Goal: Task Accomplishment & Management: Manage account settings

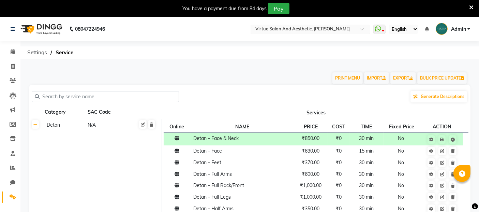
click at [320, 29] on input "text" at bounding box center [303, 29] width 99 height 7
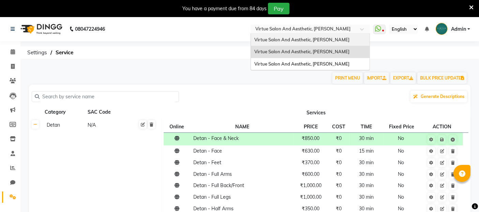
click at [316, 42] on span "Virtue Salon And Aesthetic, [PERSON_NAME]" at bounding box center [301, 39] width 95 height 5
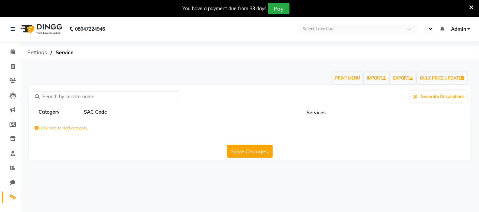
select select "en"
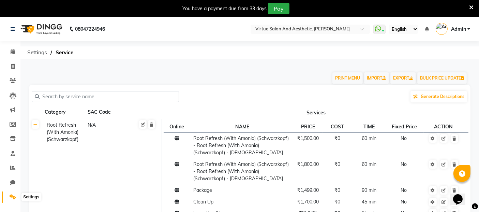
click at [14, 196] on icon at bounding box center [13, 196] width 6 height 5
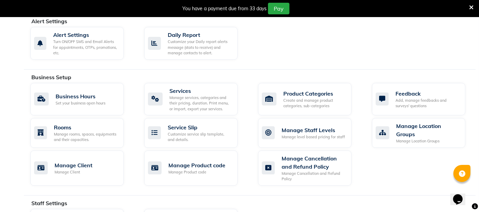
scroll to position [211, 0]
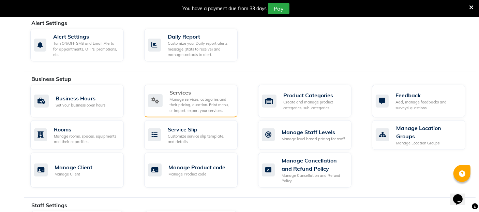
click at [178, 97] on div "Manage services, categories and their pricing, duration. Print menu, or import,…" at bounding box center [201, 105] width 63 height 17
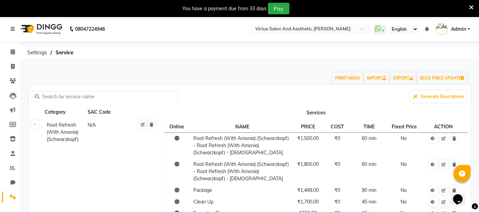
click at [475, 5] on div "You have a payment due from 33 days Pay" at bounding box center [239, 8] width 479 height 17
click at [470, 4] on icon at bounding box center [471, 7] width 4 height 6
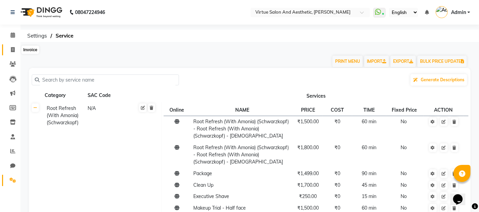
click at [13, 48] on icon at bounding box center [13, 49] width 4 height 5
select select "service"
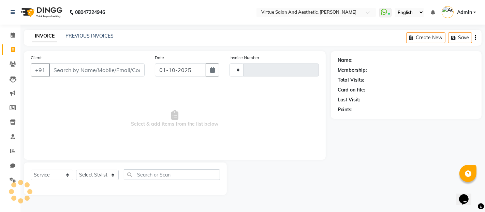
type input "1295"
select select "4611"
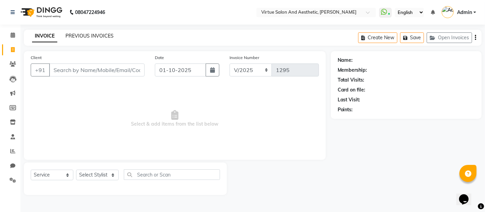
click at [102, 34] on link "PREVIOUS INVOICES" at bounding box center [89, 36] width 48 height 6
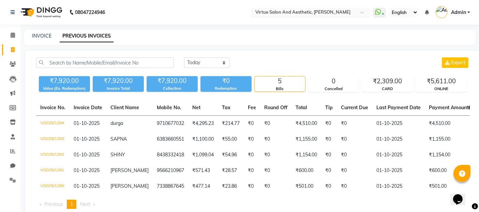
click at [284, 14] on input "text" at bounding box center [303, 13] width 99 height 7
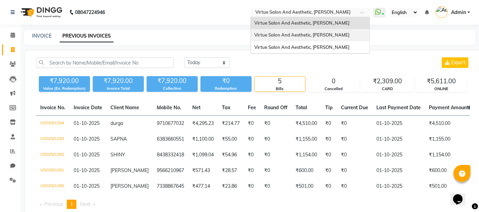
click at [291, 36] on span "Virtue Salon And Aesthetic, [PERSON_NAME]" at bounding box center [301, 34] width 95 height 5
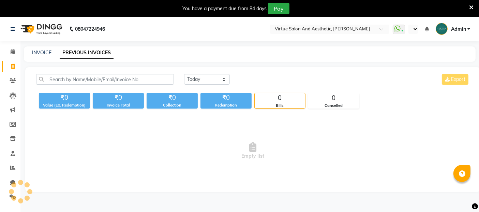
select select "en"
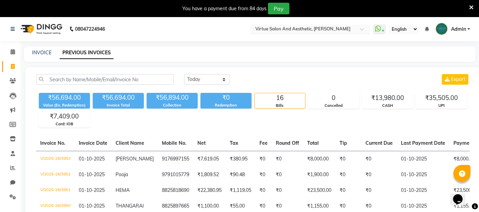
click at [294, 30] on input "text" at bounding box center [303, 29] width 99 height 7
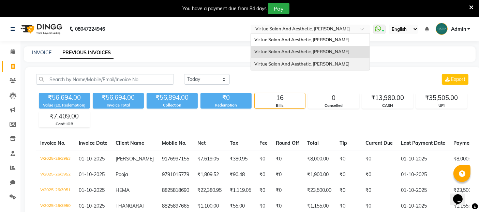
click at [300, 60] on div "Virtue Salon And Aesthetic, [PERSON_NAME]" at bounding box center [310, 64] width 119 height 12
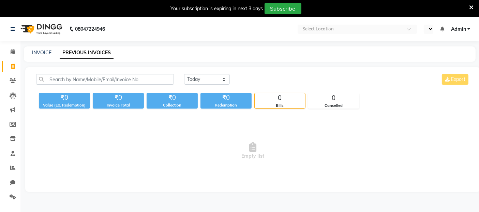
select select "en"
